Goal: Information Seeking & Learning: Check status

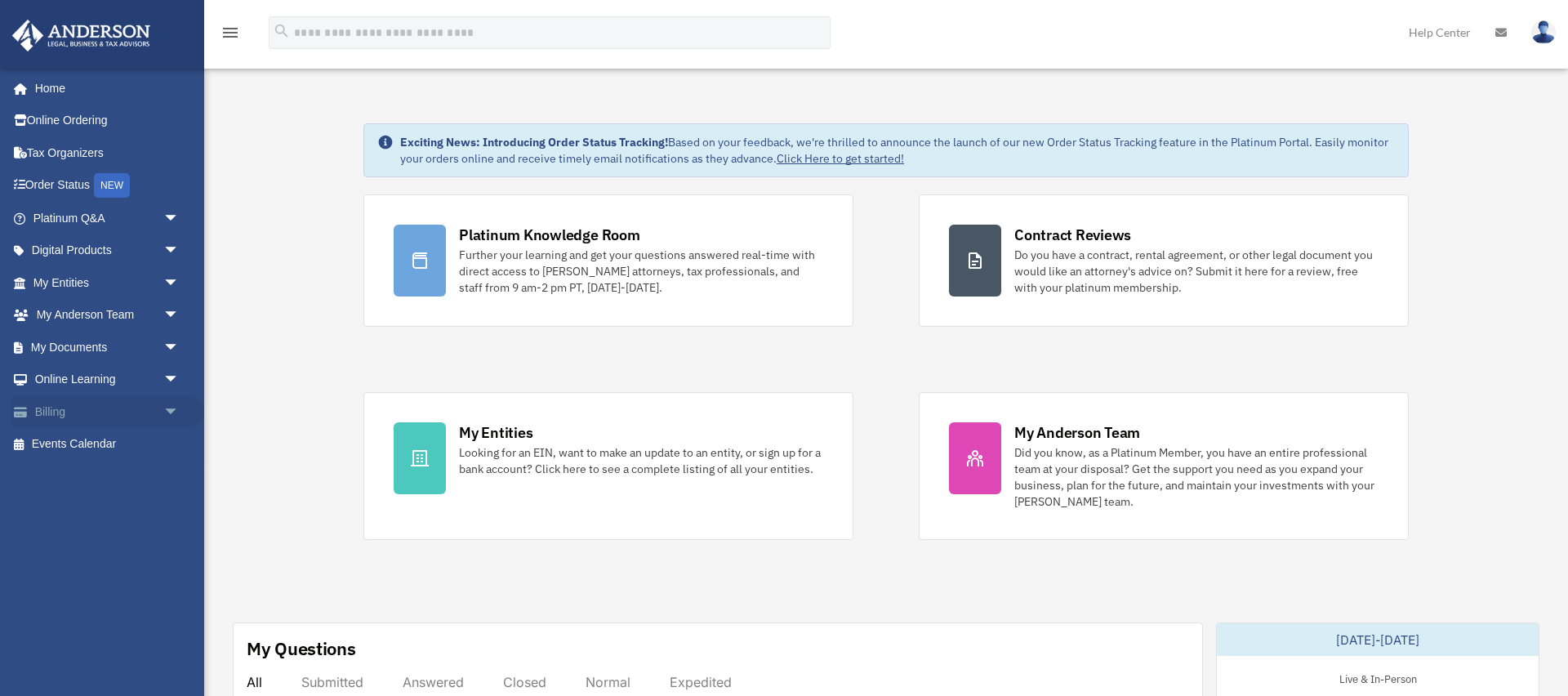
click at [92, 406] on link "Billing arrow_drop_down" at bounding box center [108, 412] width 193 height 33
click at [172, 411] on span "arrow_drop_down" at bounding box center [180, 412] width 33 height 33
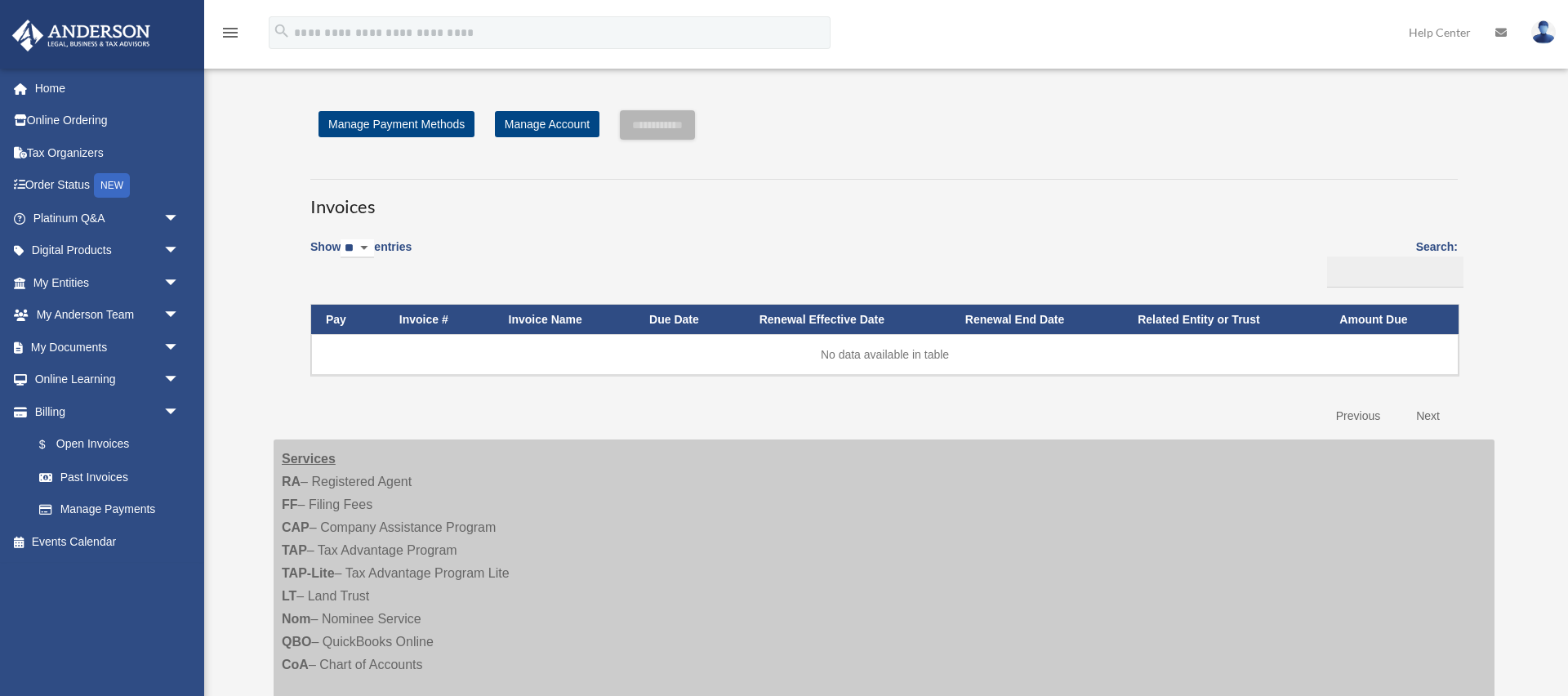
click at [374, 244] on select "** ** ** ***" at bounding box center [356, 248] width 33 height 19
select select "***"
click at [344, 239] on select "** ** ** ***" at bounding box center [356, 248] width 33 height 19
click at [90, 474] on link "Past Invoices" at bounding box center [113, 477] width 181 height 33
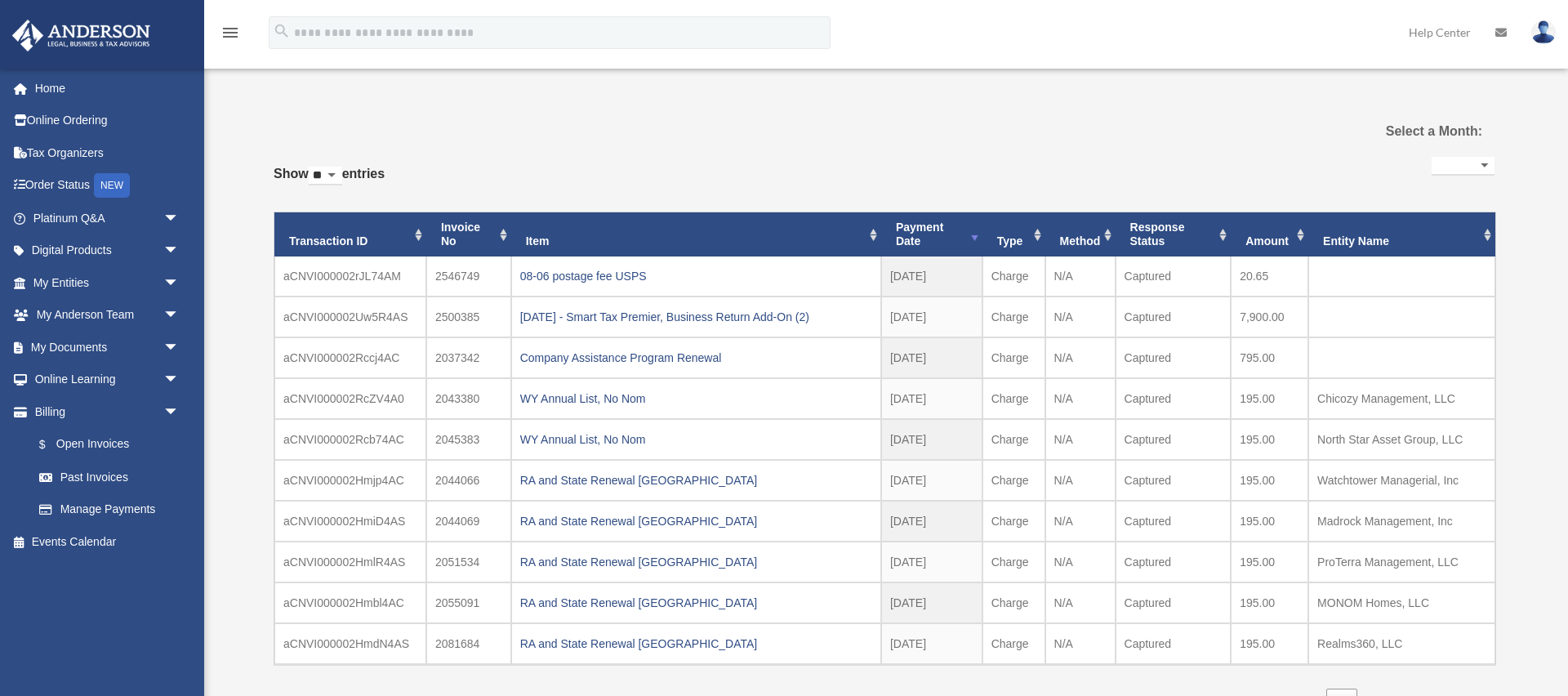
select select
click at [341, 172] on select "** ** ** ***" at bounding box center [325, 176] width 33 height 19
select select "***"
click at [312, 167] on select "** ** ** ***" at bounding box center [325, 176] width 33 height 19
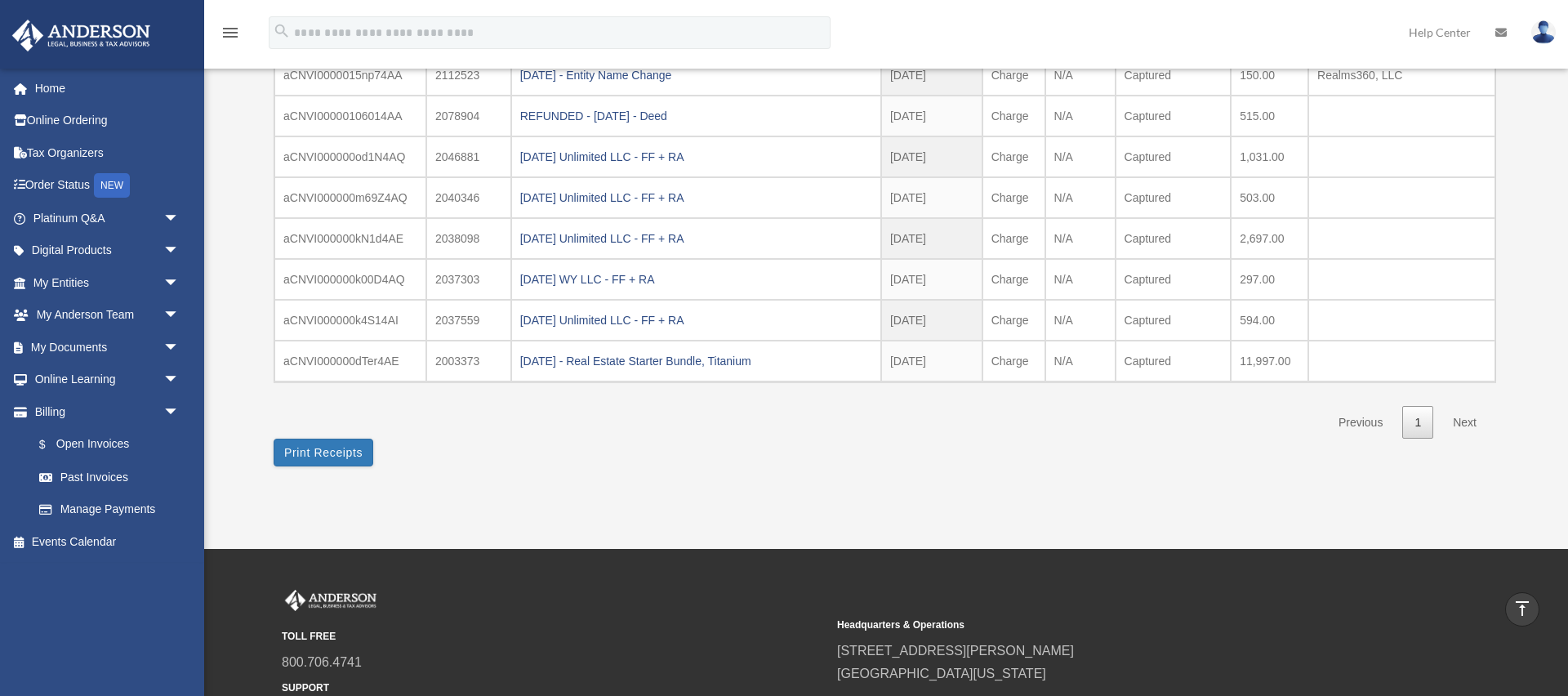
scroll to position [838, 0]
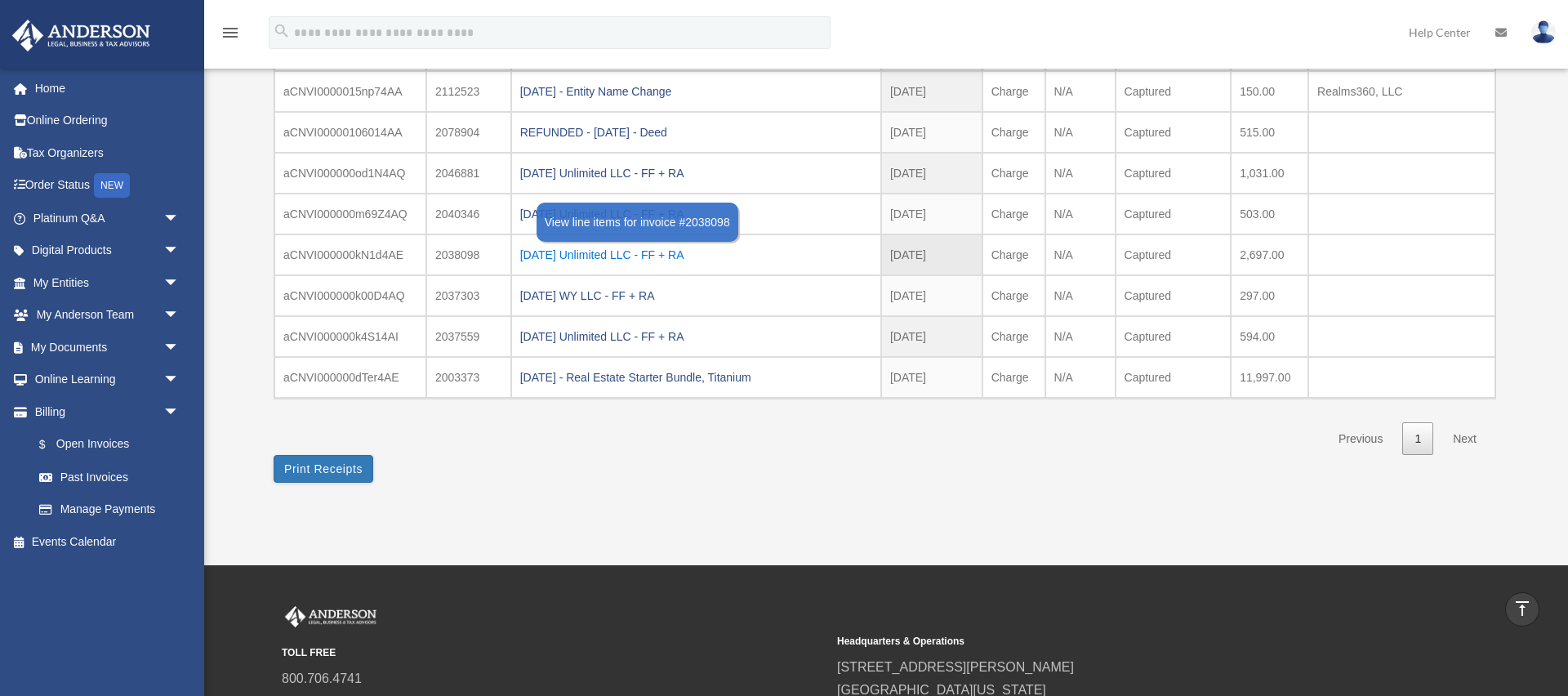
click at [558, 257] on div "[DATE] Unlimited LLC - FF + RA" at bounding box center [696, 255] width 352 height 23
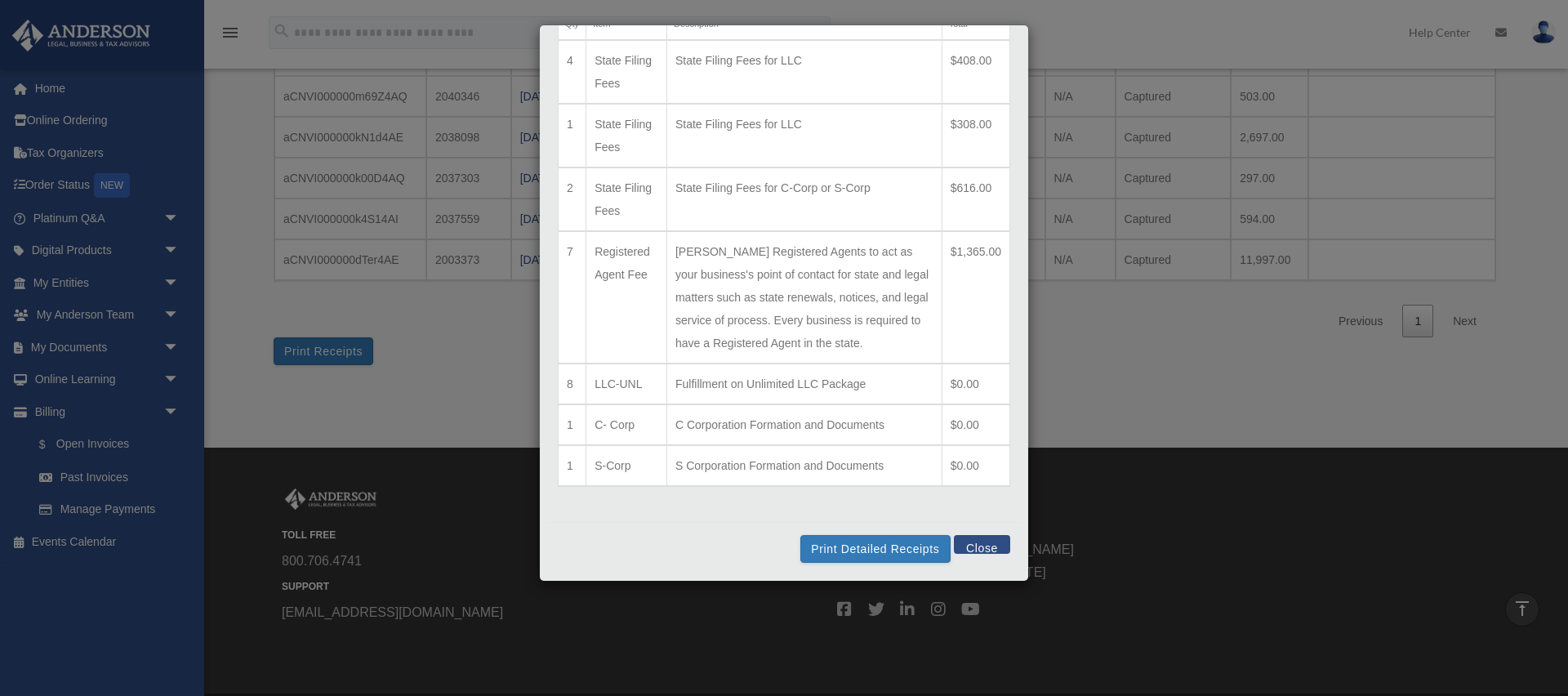
scroll to position [994, 0]
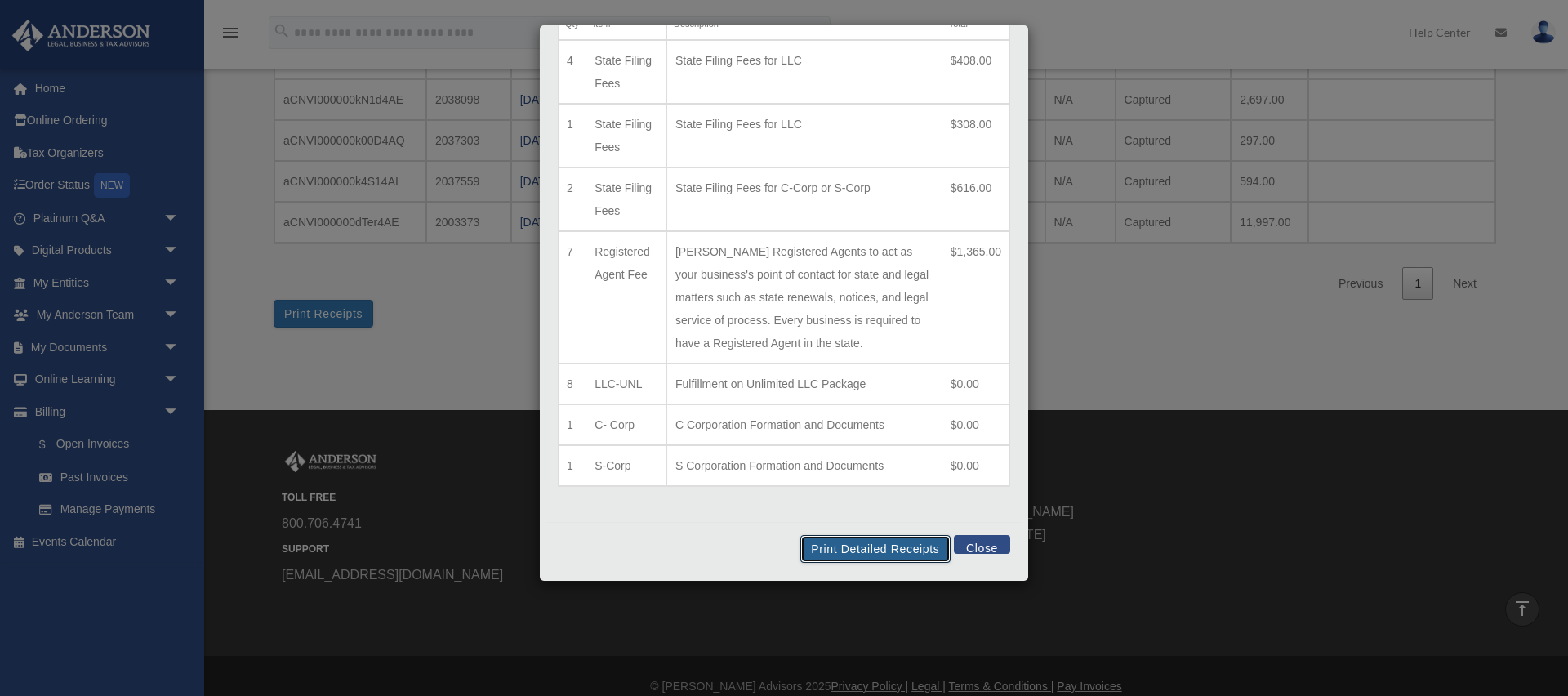
drag, startPoint x: 918, startPoint y: 549, endPoint x: 1259, endPoint y: 641, distance: 353.2
click at [918, 549] on button "Print Detailed Receipts" at bounding box center [875, 549] width 149 height 28
click at [993, 548] on button "Close" at bounding box center [982, 544] width 56 height 19
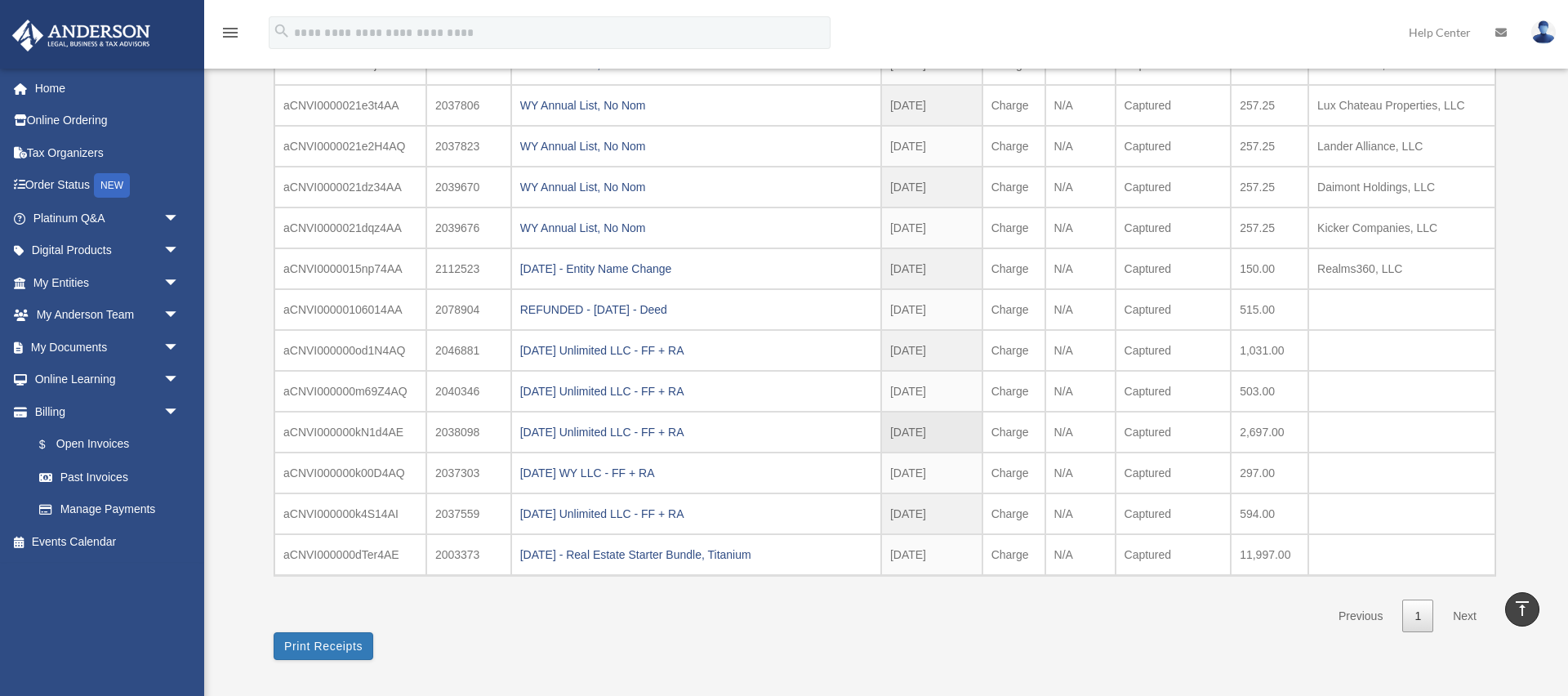
scroll to position [674, 0]
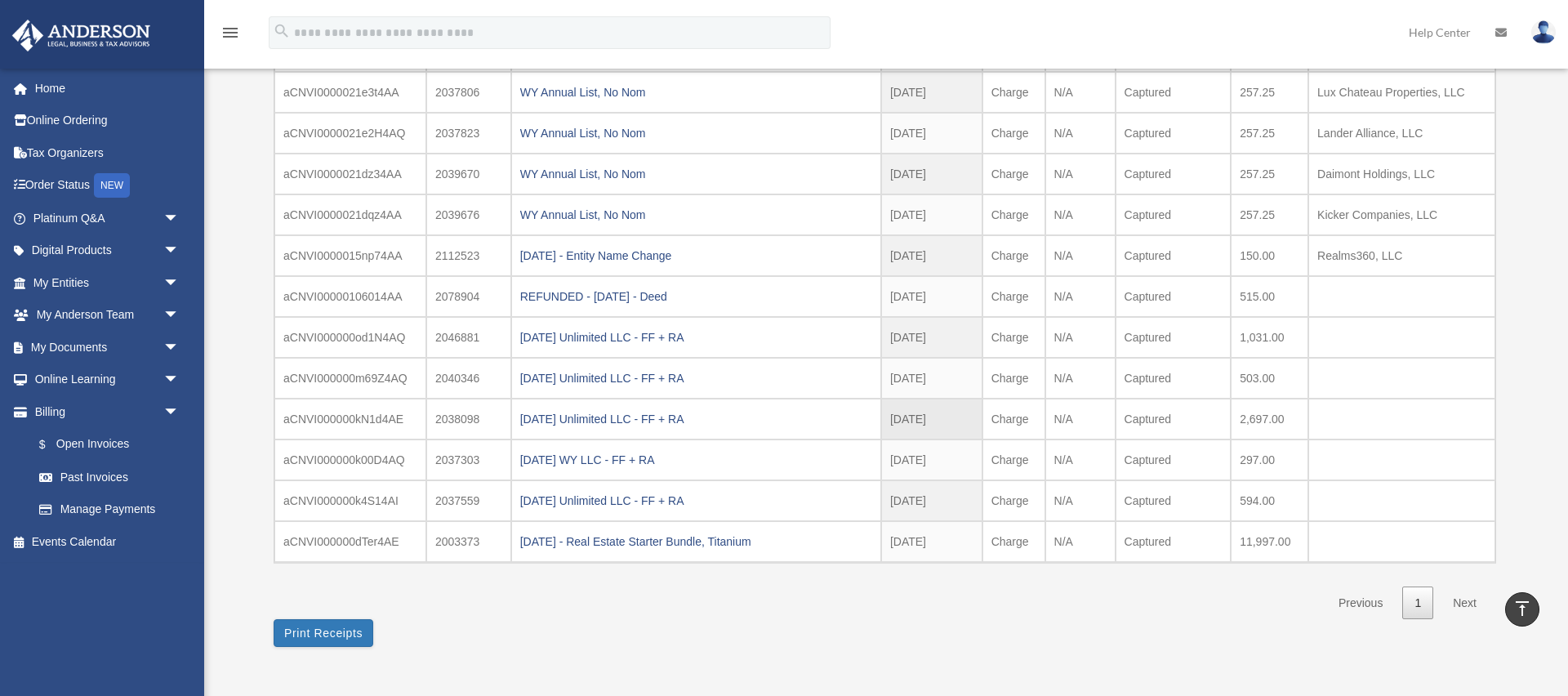
click at [453, 418] on td "2038098" at bounding box center [468, 419] width 85 height 41
click at [451, 421] on td "2038098" at bounding box center [468, 419] width 85 height 41
copy td "2038098"
click at [573, 341] on div "[DATE] Unlimited LLC - FF + RA" at bounding box center [696, 338] width 352 height 23
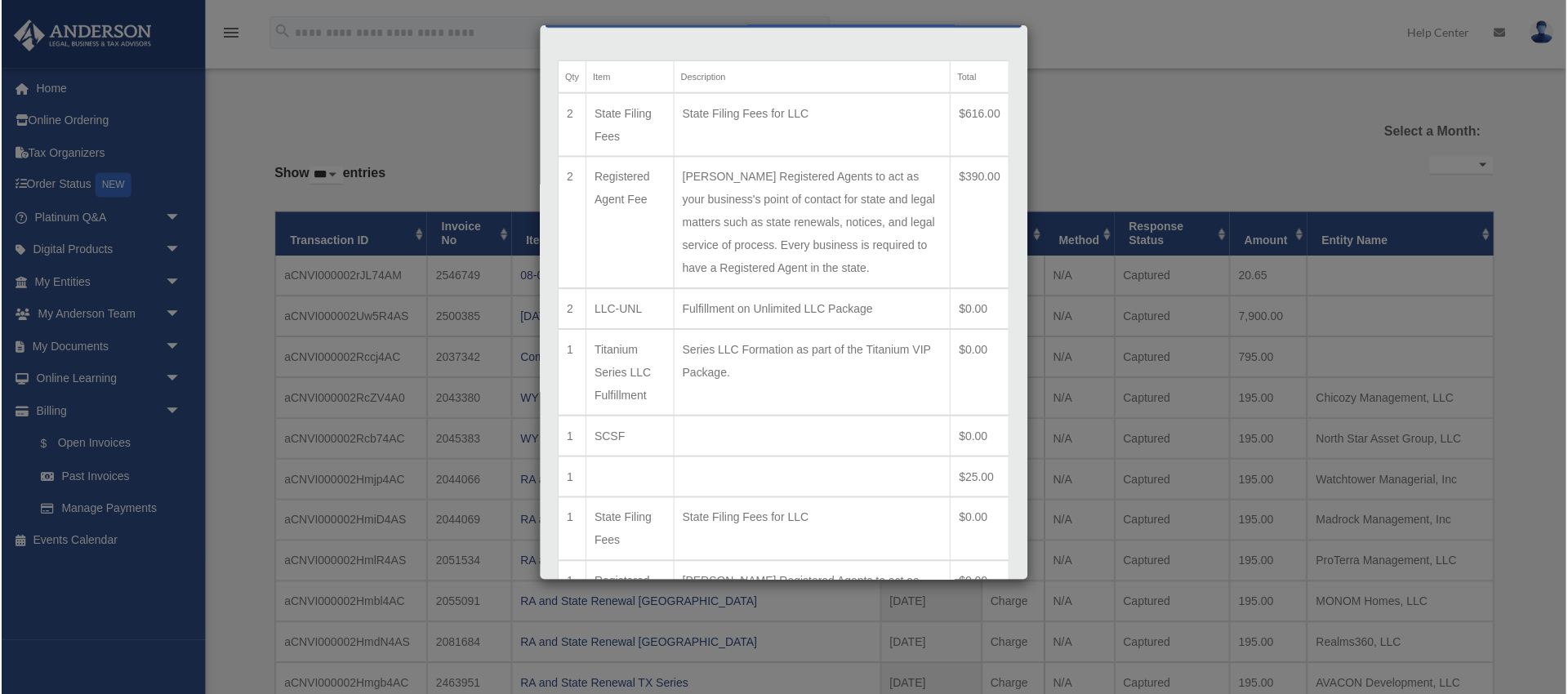
scroll to position [0, 0]
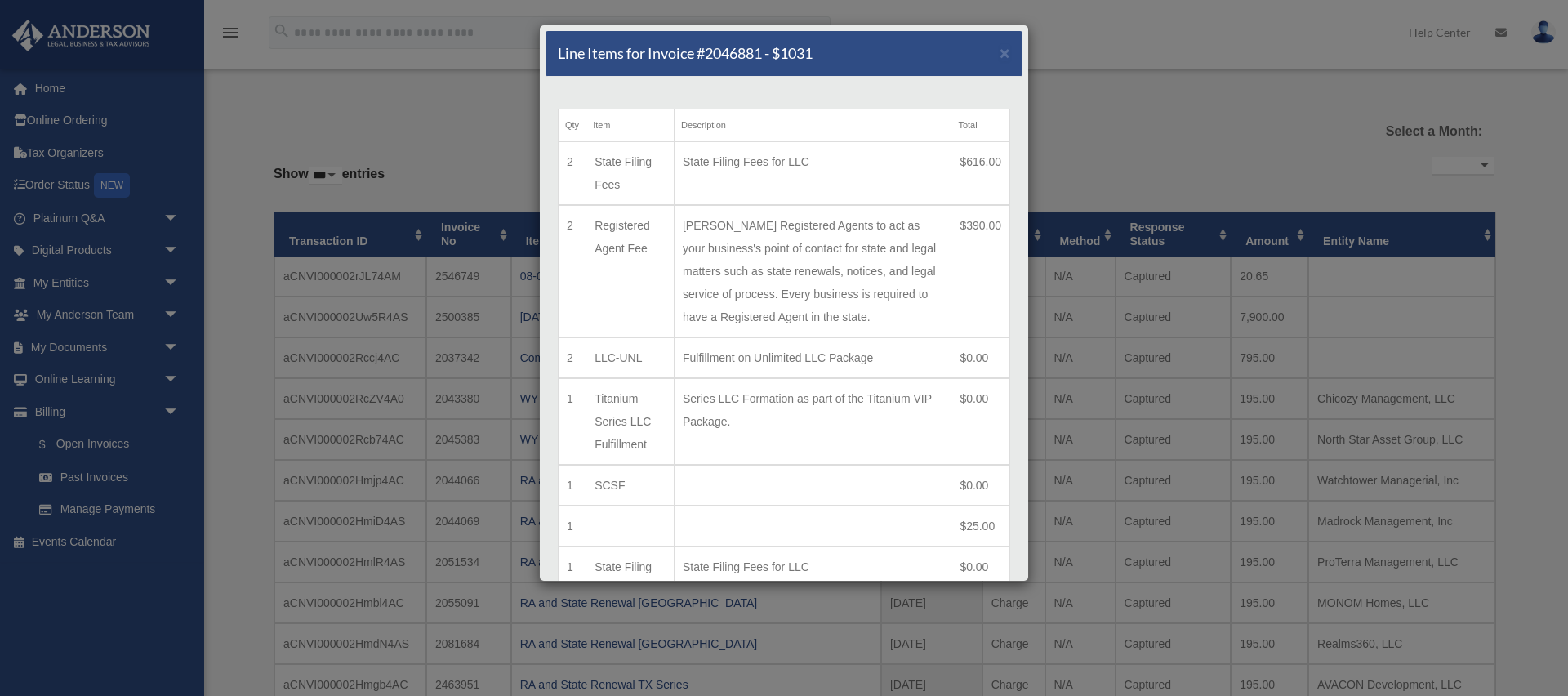
click at [733, 53] on h5 "Line Items for Invoice #2046881 - $1031" at bounding box center [684, 53] width 255 height 21
copy h5 "2046881"
click at [1004, 56] on span "×" at bounding box center [1005, 52] width 11 height 19
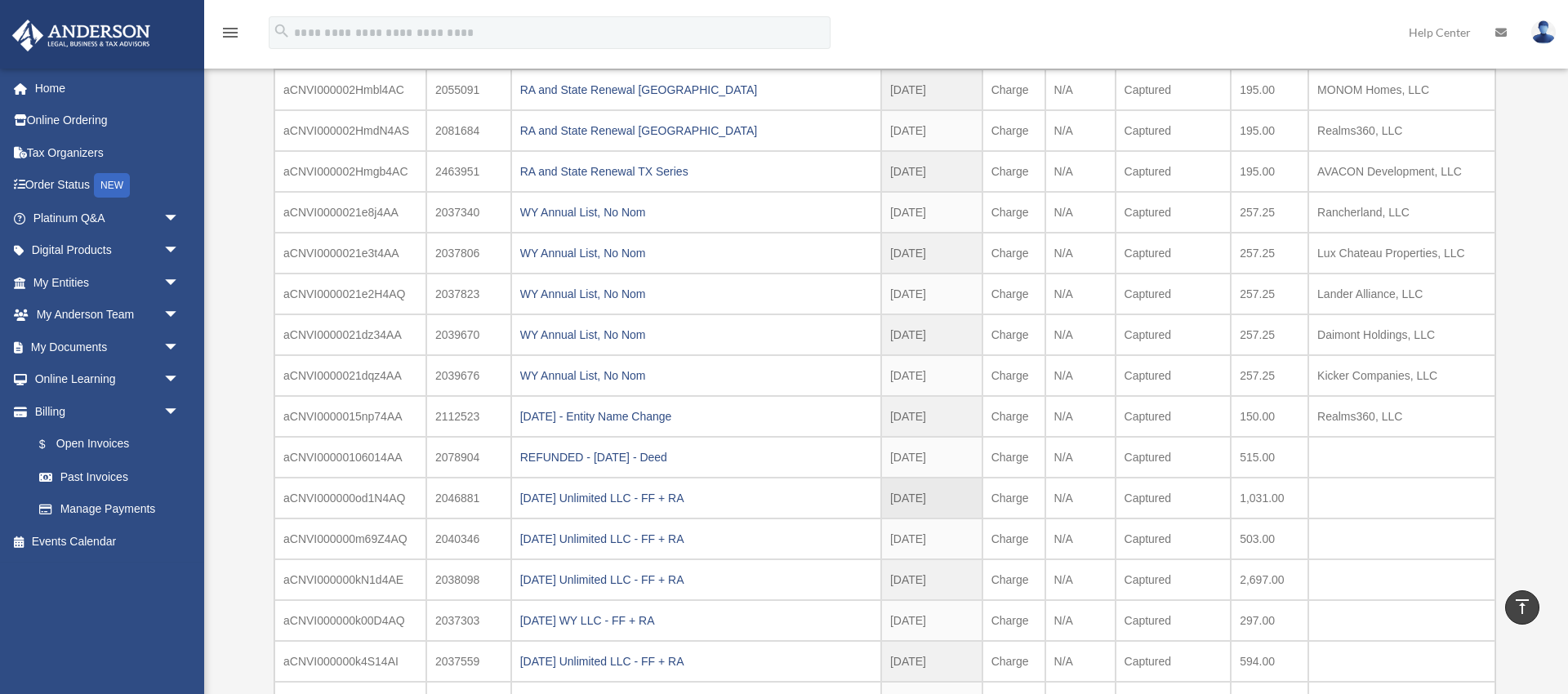
scroll to position [534, 0]
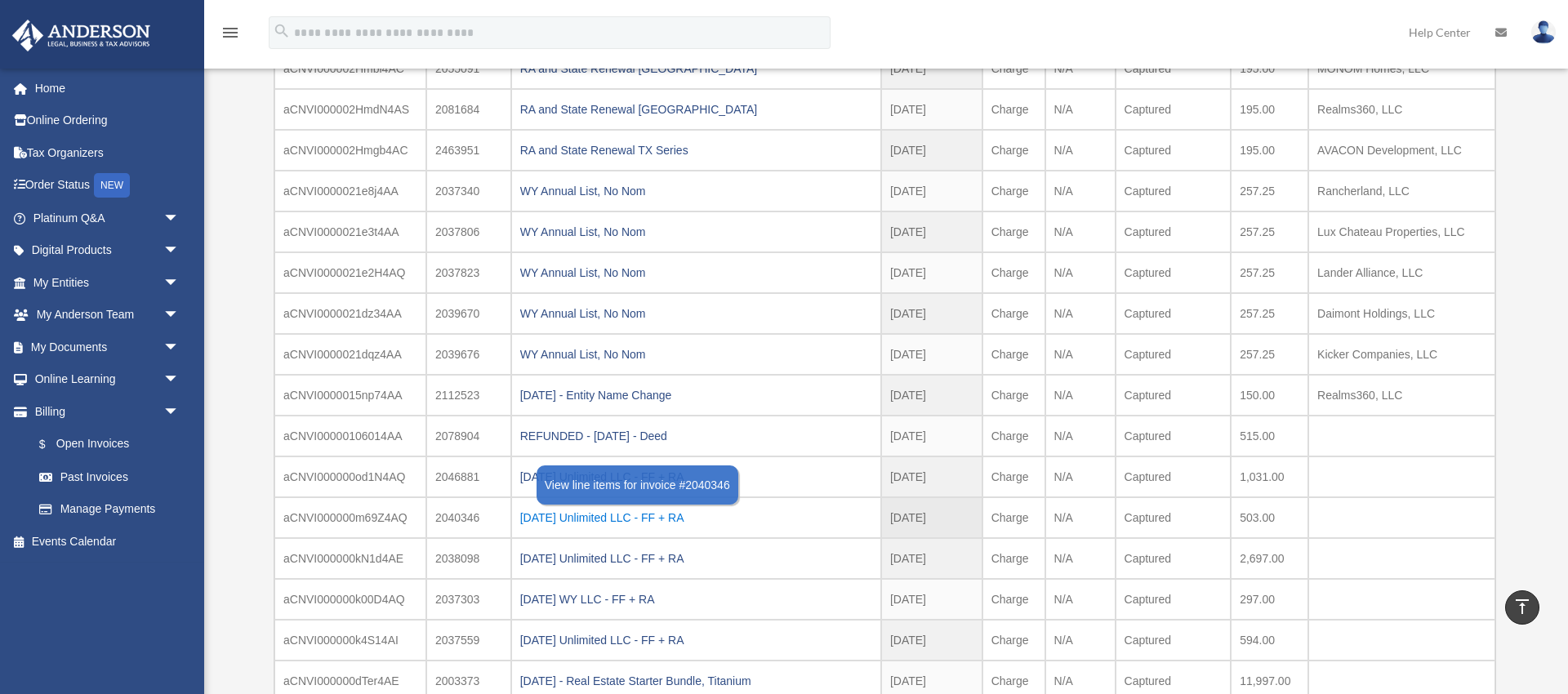
click at [675, 514] on div "[DATE] Unlimited LLC - FF + RA" at bounding box center [696, 518] width 352 height 23
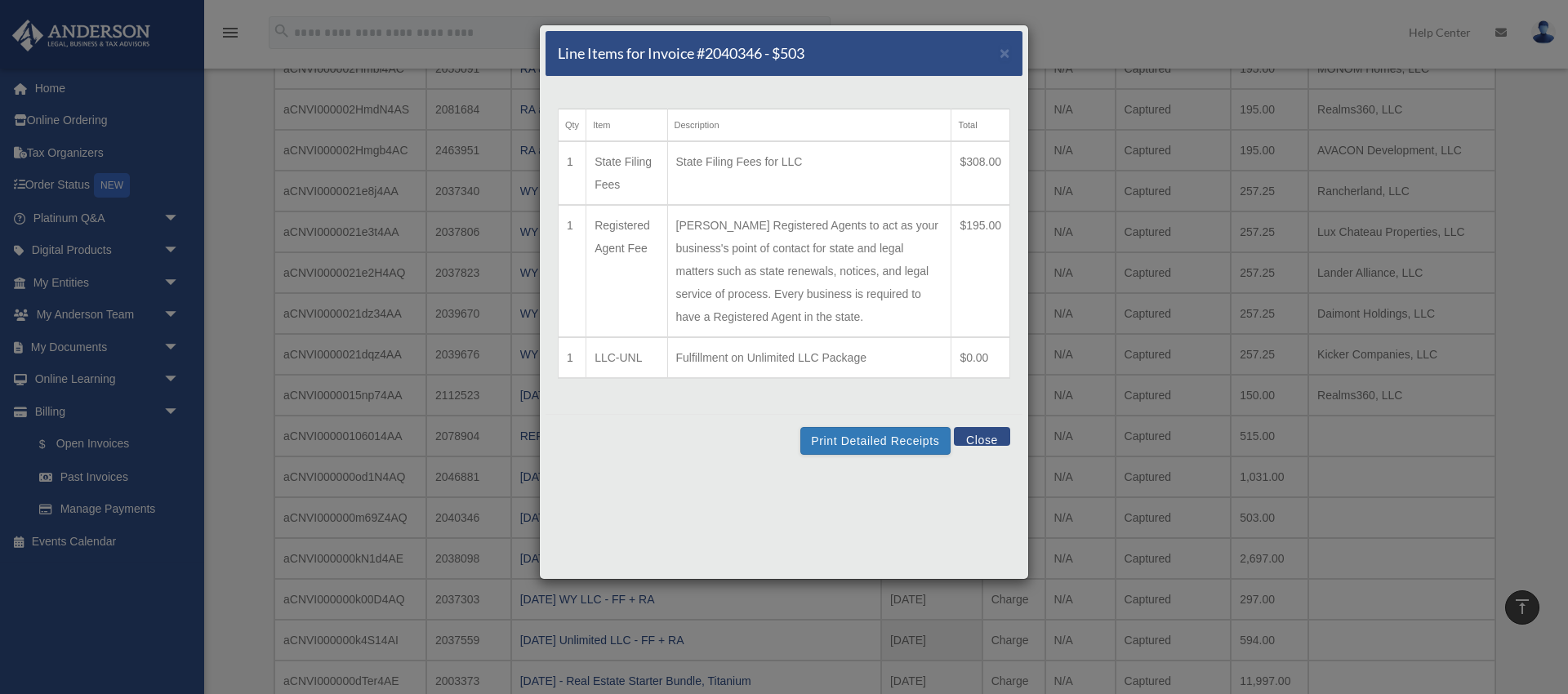
drag, startPoint x: 849, startPoint y: 48, endPoint x: 864, endPoint y: 66, distance: 23.4
click at [864, 66] on div "Line Items for Invoice #2040346 - $503 ×" at bounding box center [784, 54] width 477 height 46
click at [982, 436] on button "Close" at bounding box center [982, 436] width 56 height 19
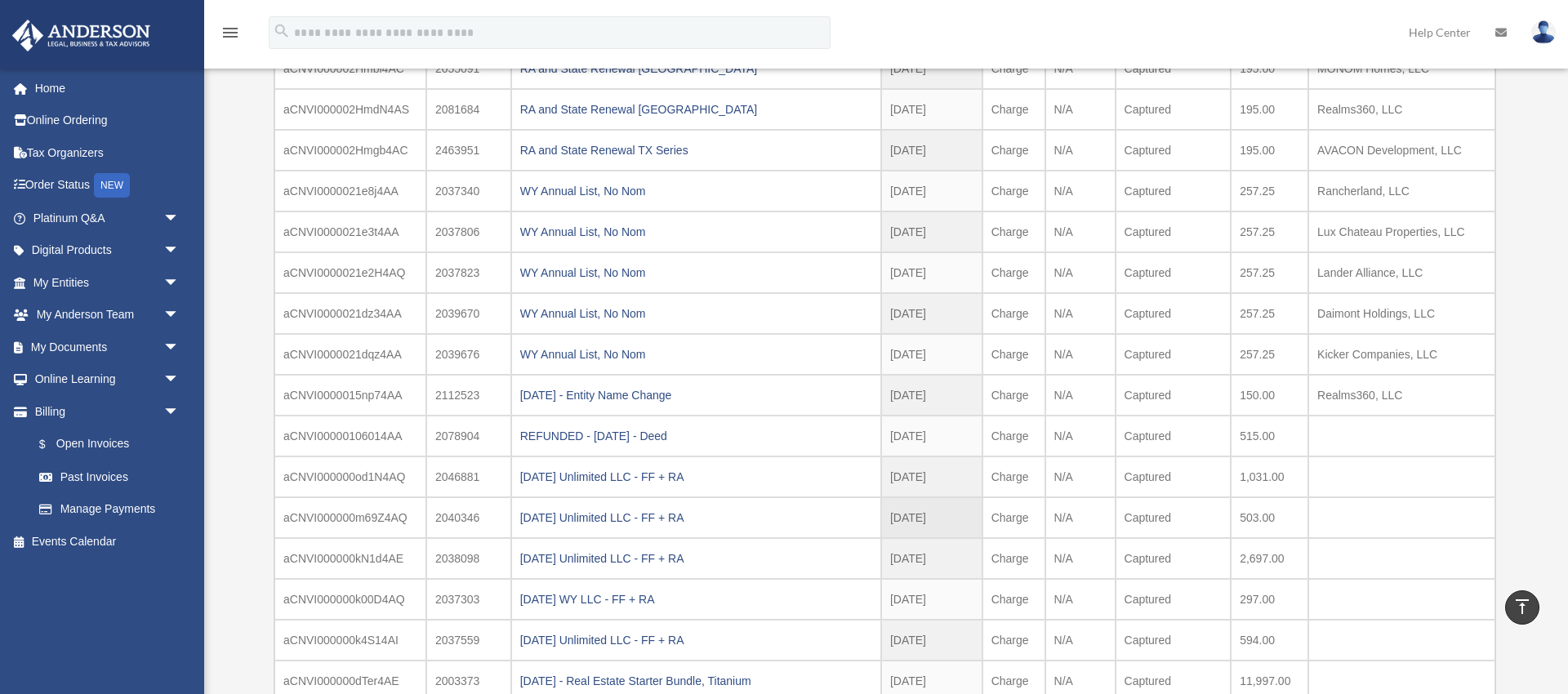
click at [449, 514] on td "2040346" at bounding box center [468, 518] width 85 height 41
copy td "2040346"
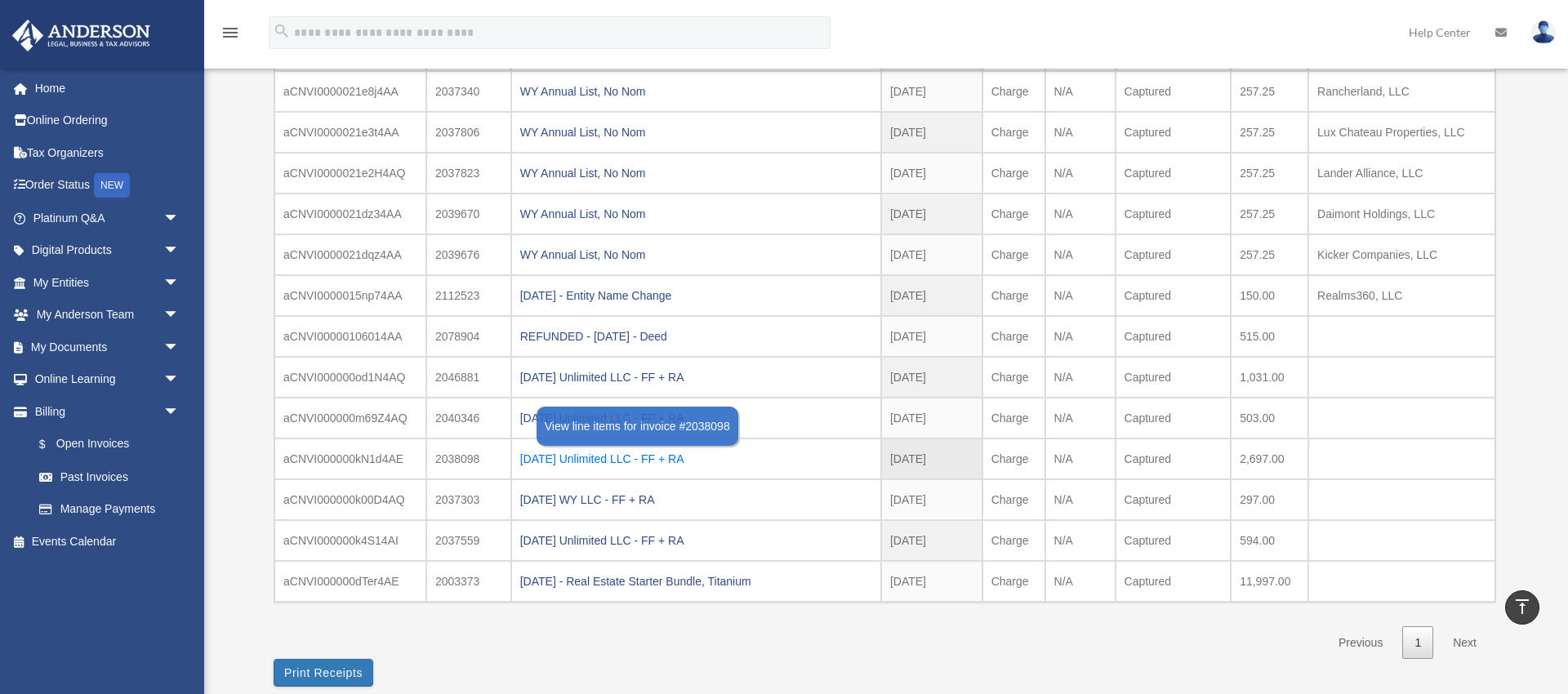
scroll to position [648, 0]
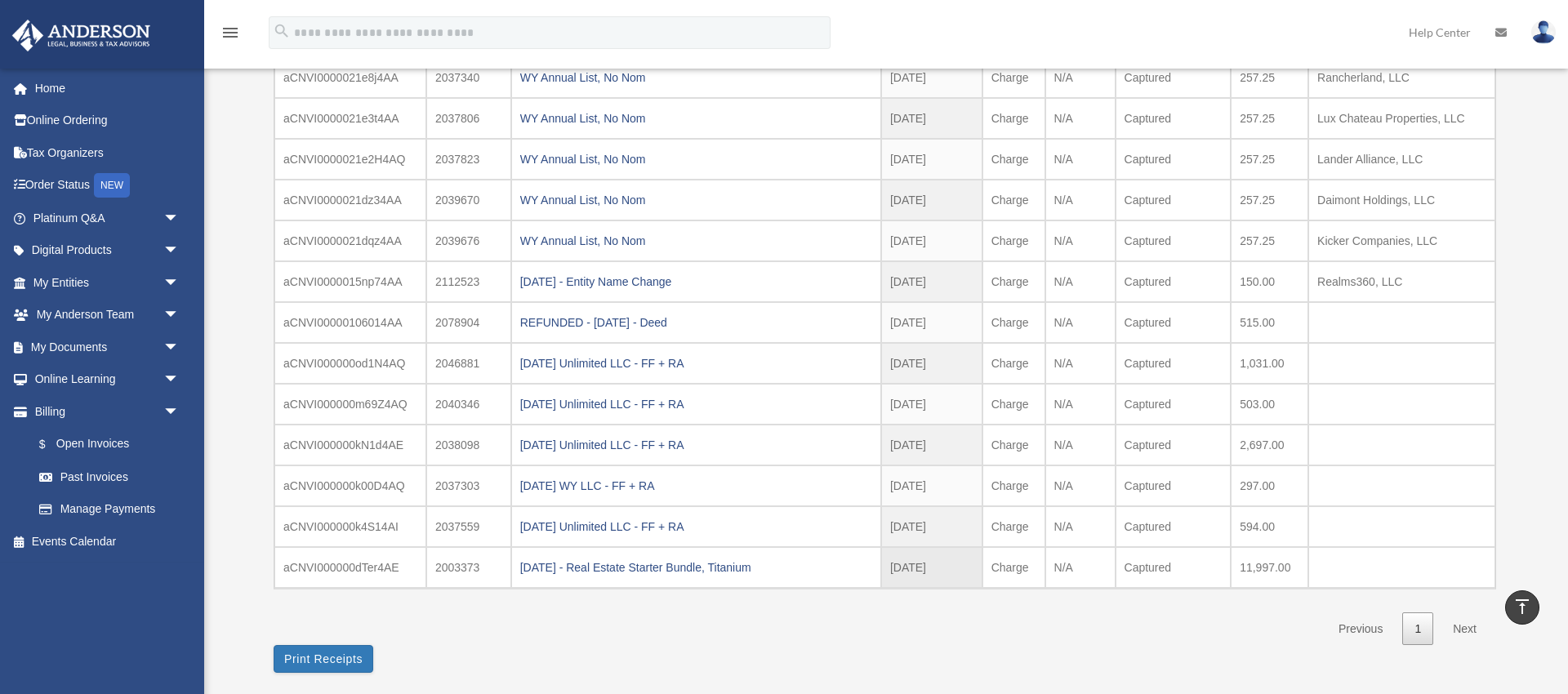
click at [463, 567] on td "2003373" at bounding box center [468, 568] width 85 height 41
copy td "2003373"
click at [463, 523] on td "2037559" at bounding box center [468, 527] width 85 height 41
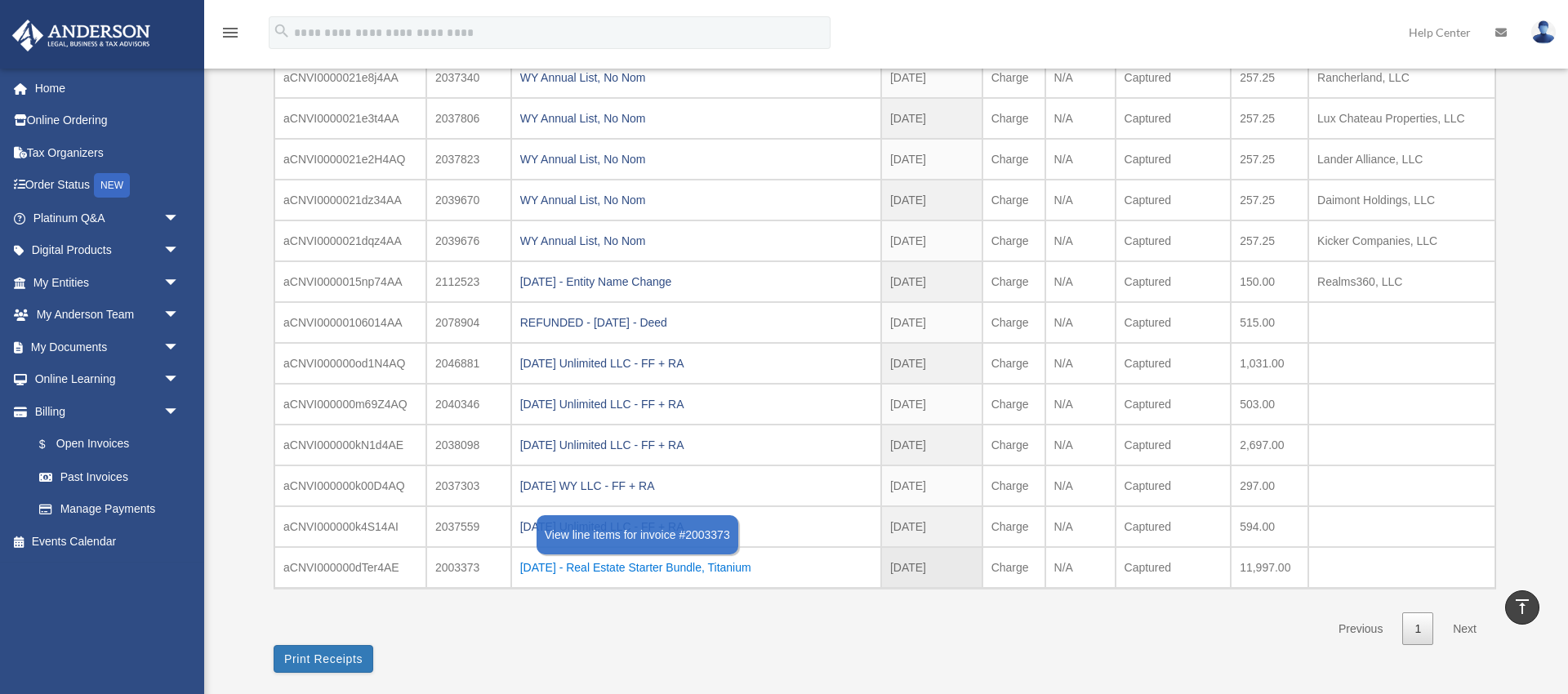
copy td "2037559"
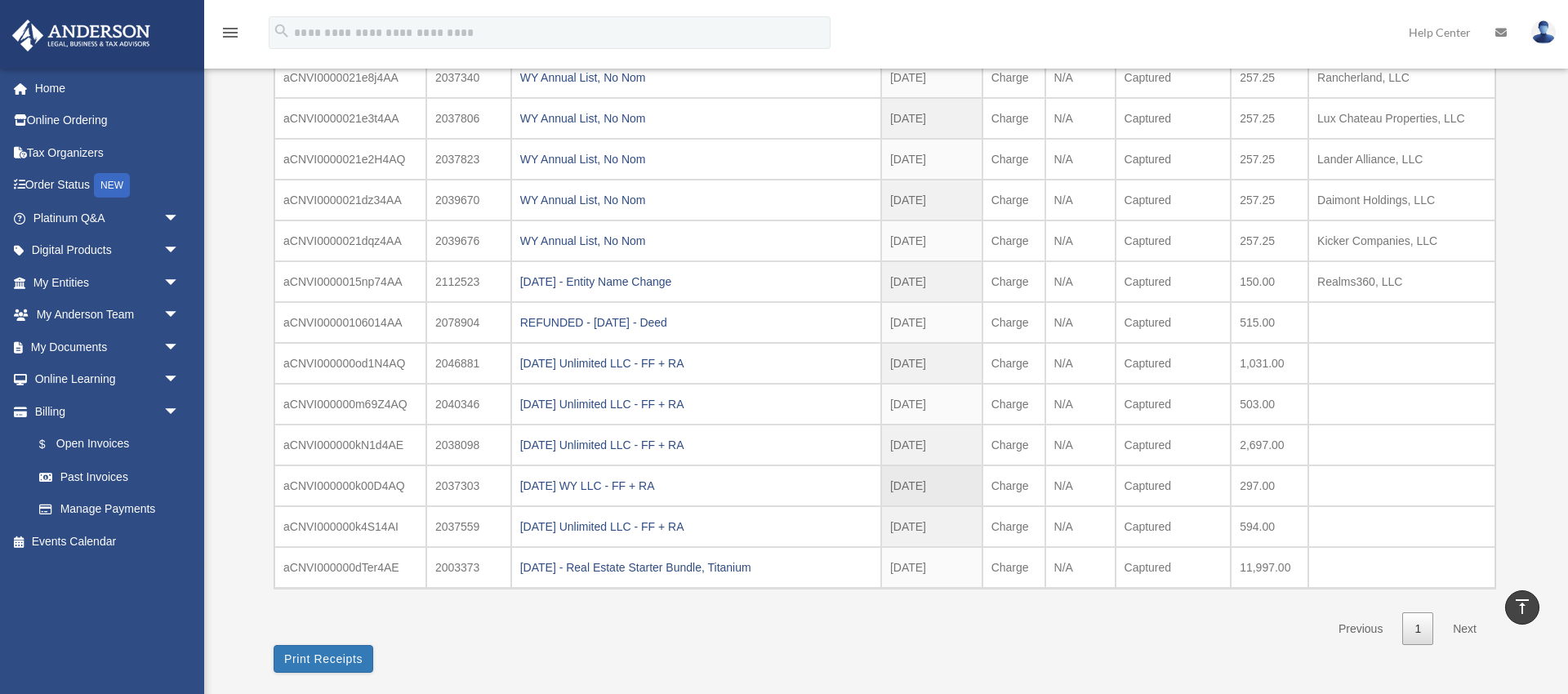
click at [465, 480] on td "2037303" at bounding box center [468, 486] width 85 height 41
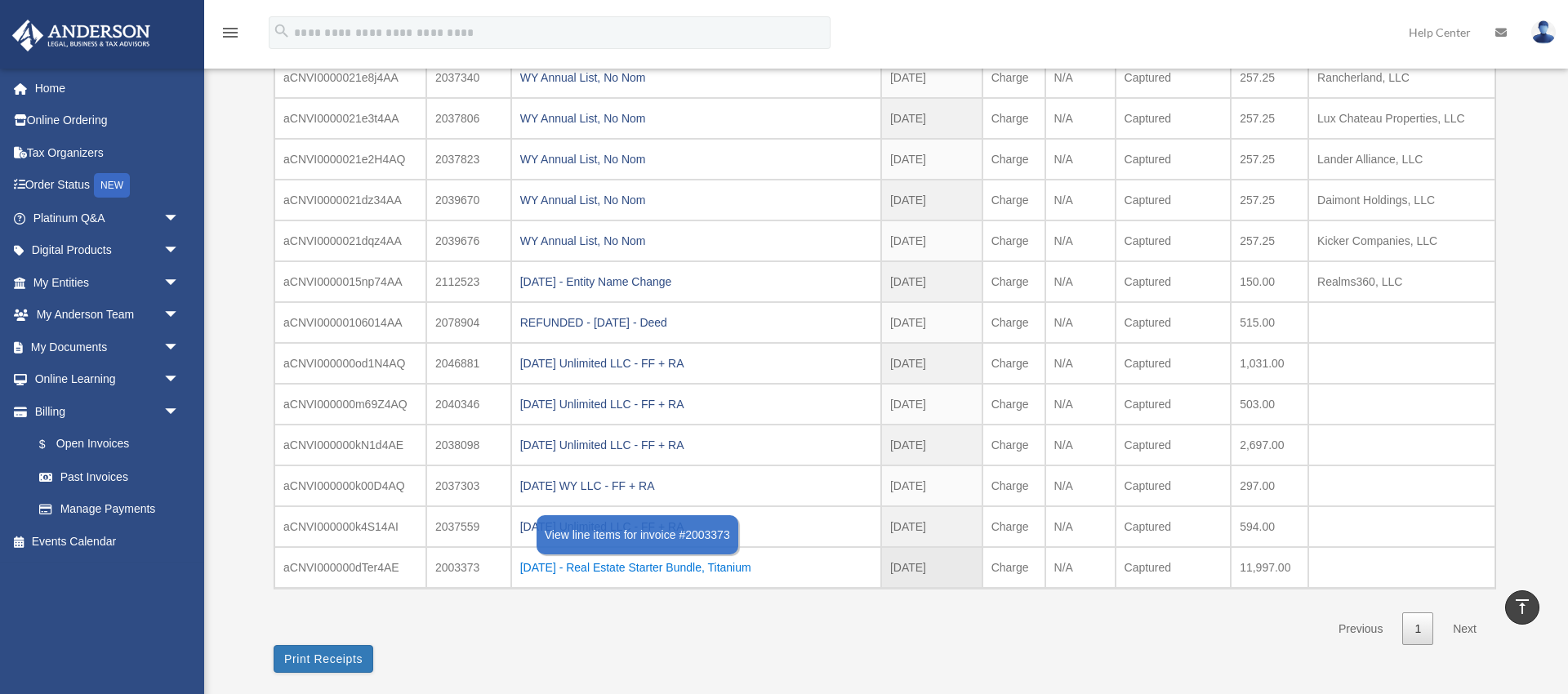
copy td "2037303"
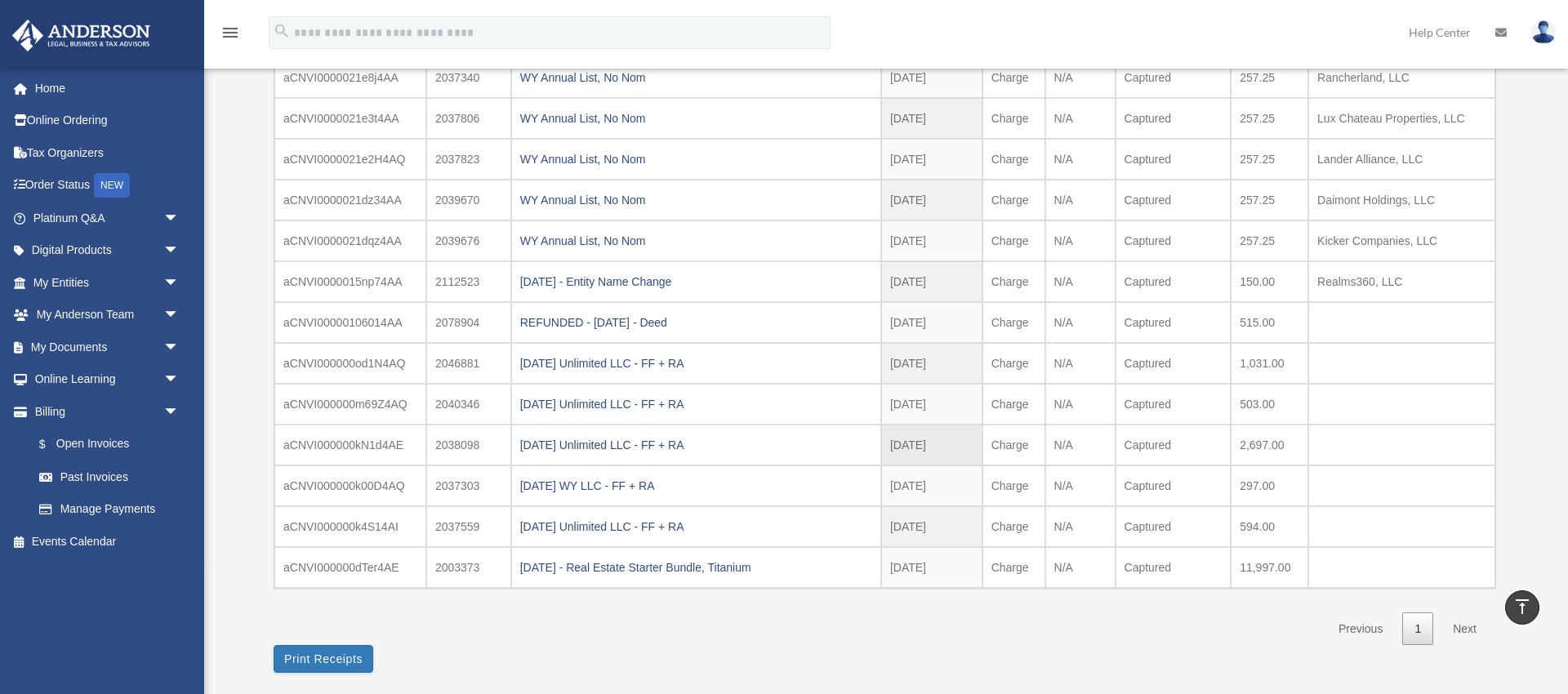
click at [462, 444] on td "2038098" at bounding box center [468, 445] width 85 height 41
copy td "2038098"
click at [448, 484] on td "2037303" at bounding box center [468, 486] width 85 height 41
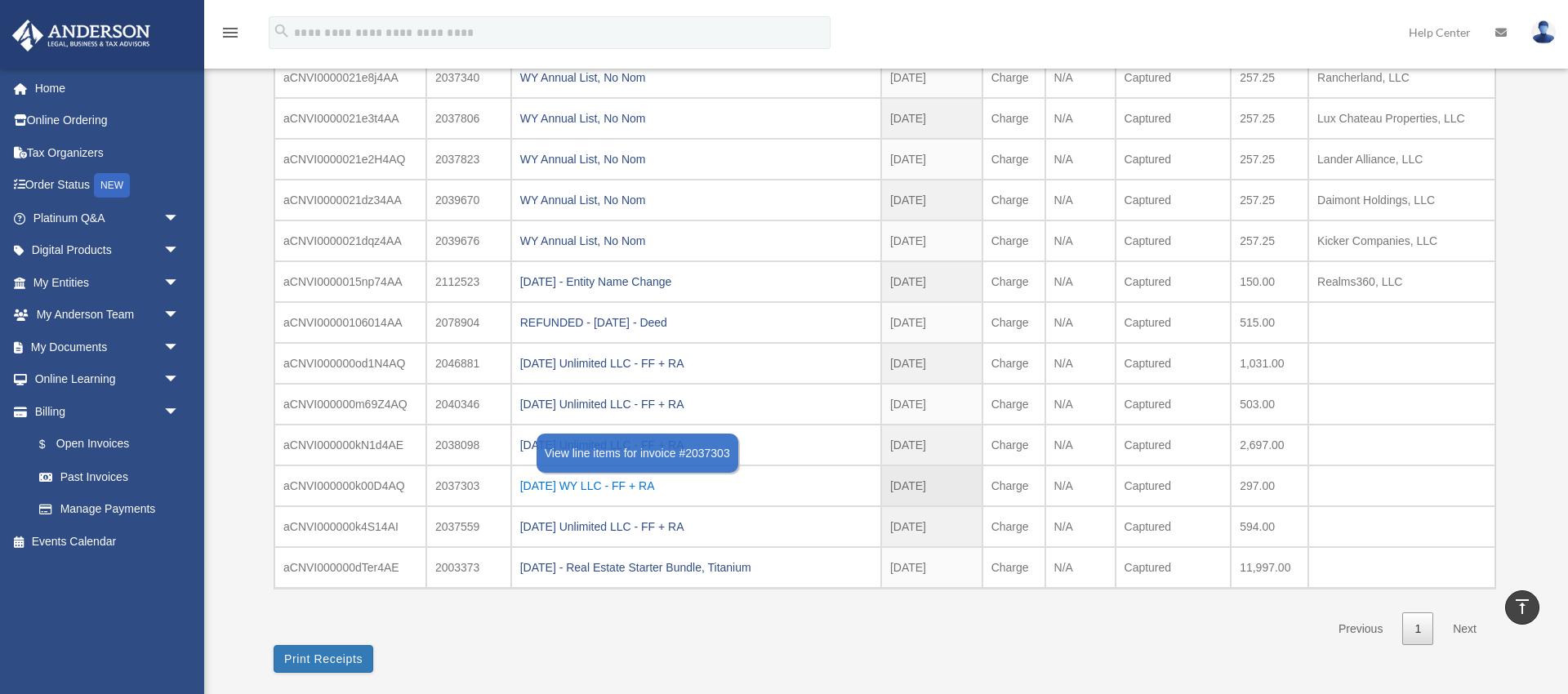
copy td "2037303"
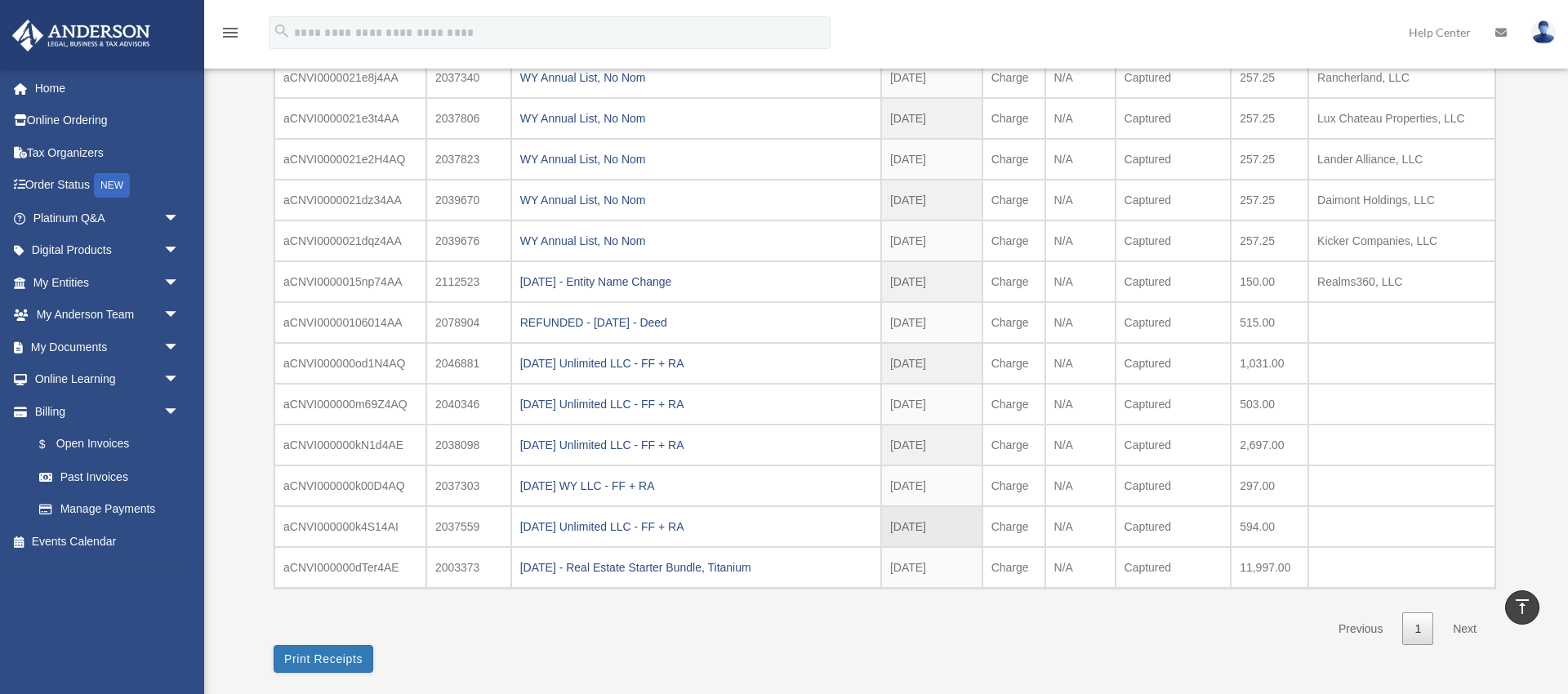
click at [453, 524] on td "2037559" at bounding box center [468, 527] width 85 height 41
copy td "2037559"
click at [456, 443] on td "2038098" at bounding box center [468, 445] width 85 height 41
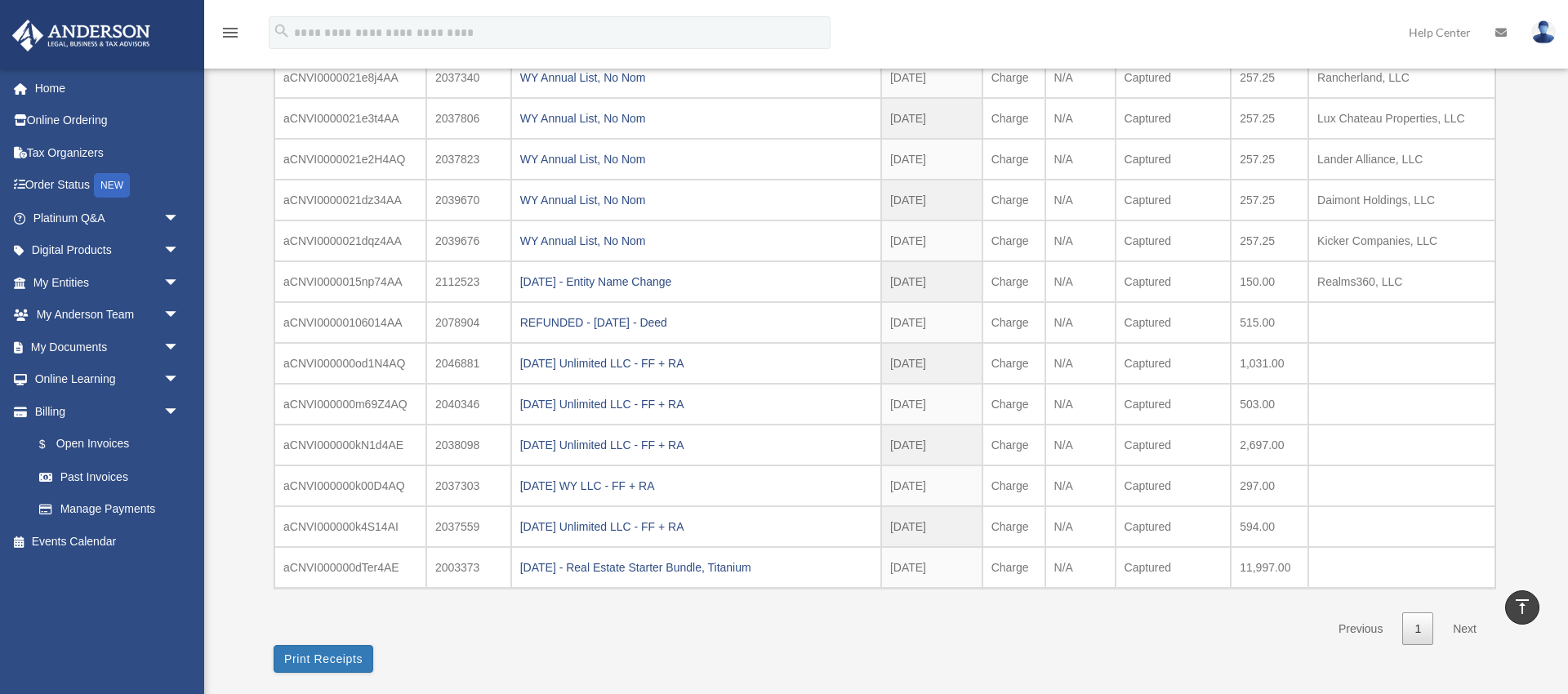
copy td "2038098"
